Goal: Contribute content

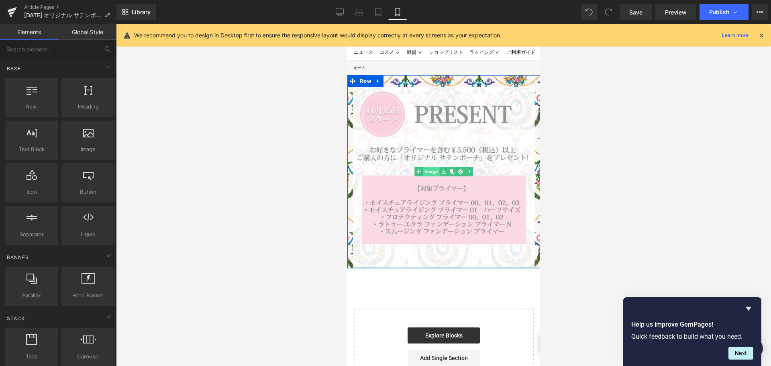
click at [429, 174] on link "Image" at bounding box center [426, 172] width 25 height 10
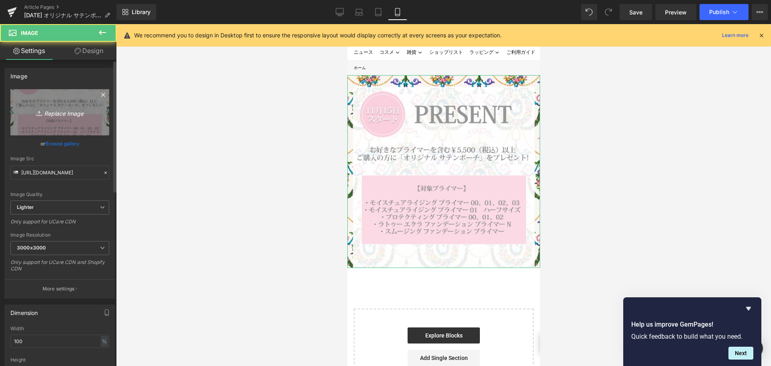
drag, startPoint x: 48, startPoint y: 102, endPoint x: 48, endPoint y: 107, distance: 4.8
click at [48, 103] on link "Replace Image" at bounding box center [59, 112] width 99 height 46
type input "C:\fakepath\GWP.png"
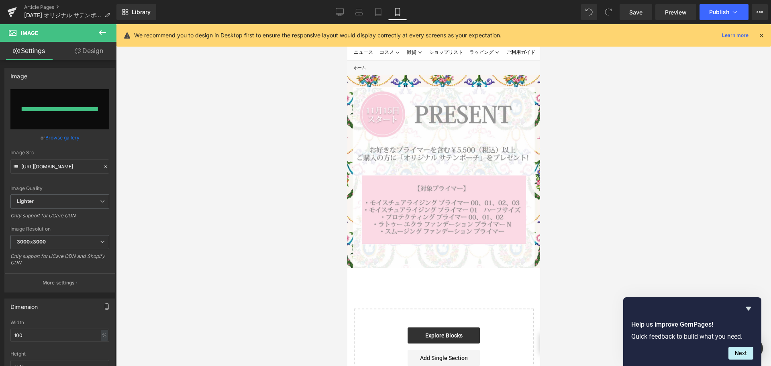
type input "[URL][DOMAIN_NAME]"
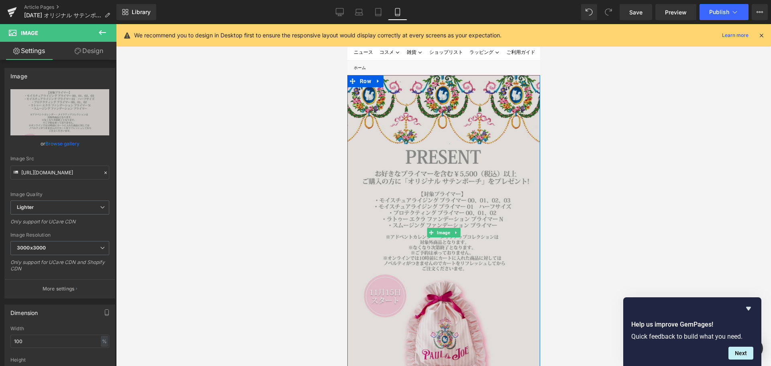
scroll to position [40, 0]
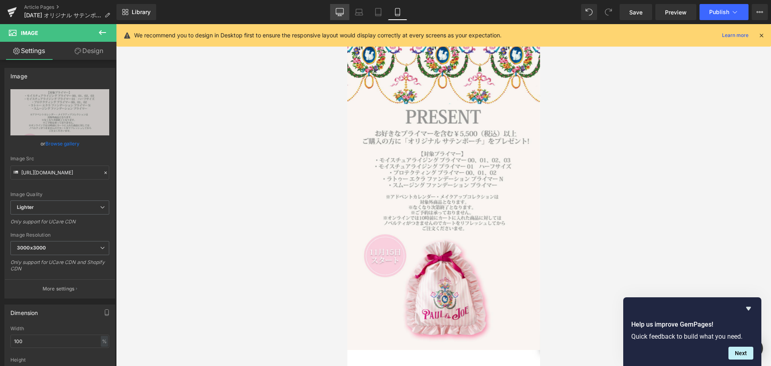
click at [345, 14] on link "Desktop" at bounding box center [339, 12] width 19 height 16
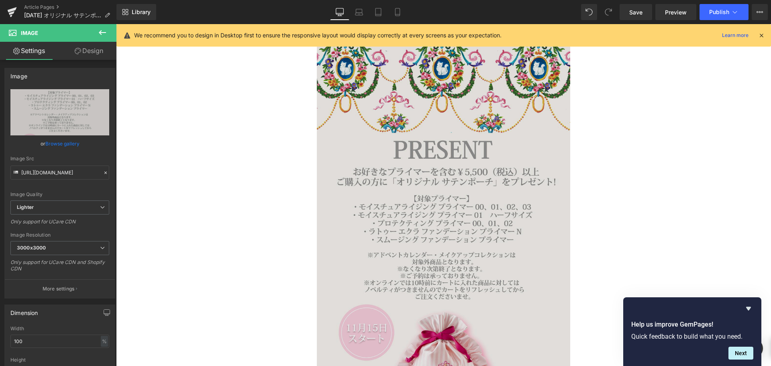
scroll to position [47, 0]
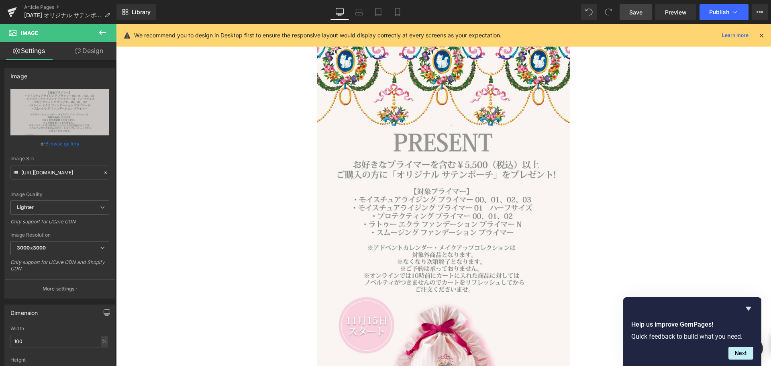
click at [627, 17] on link "Save" at bounding box center [636, 12] width 33 height 16
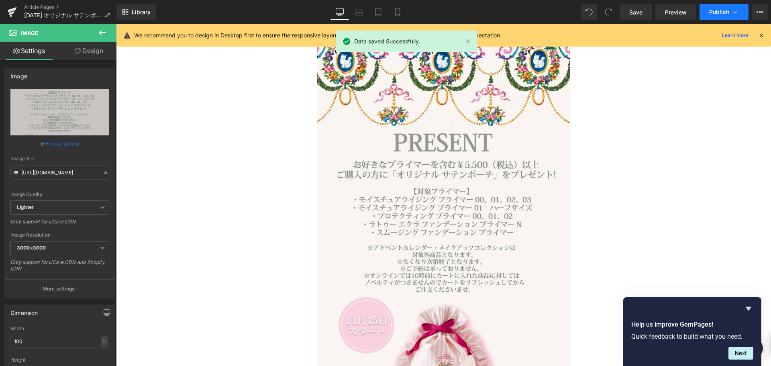
click at [713, 16] on button "Publish" at bounding box center [724, 12] width 49 height 16
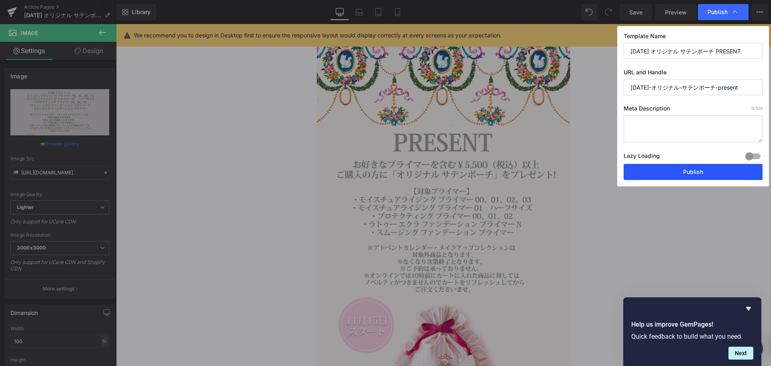
click at [680, 166] on button "Publish" at bounding box center [693, 172] width 139 height 16
